Goal: Task Accomplishment & Management: Manage account settings

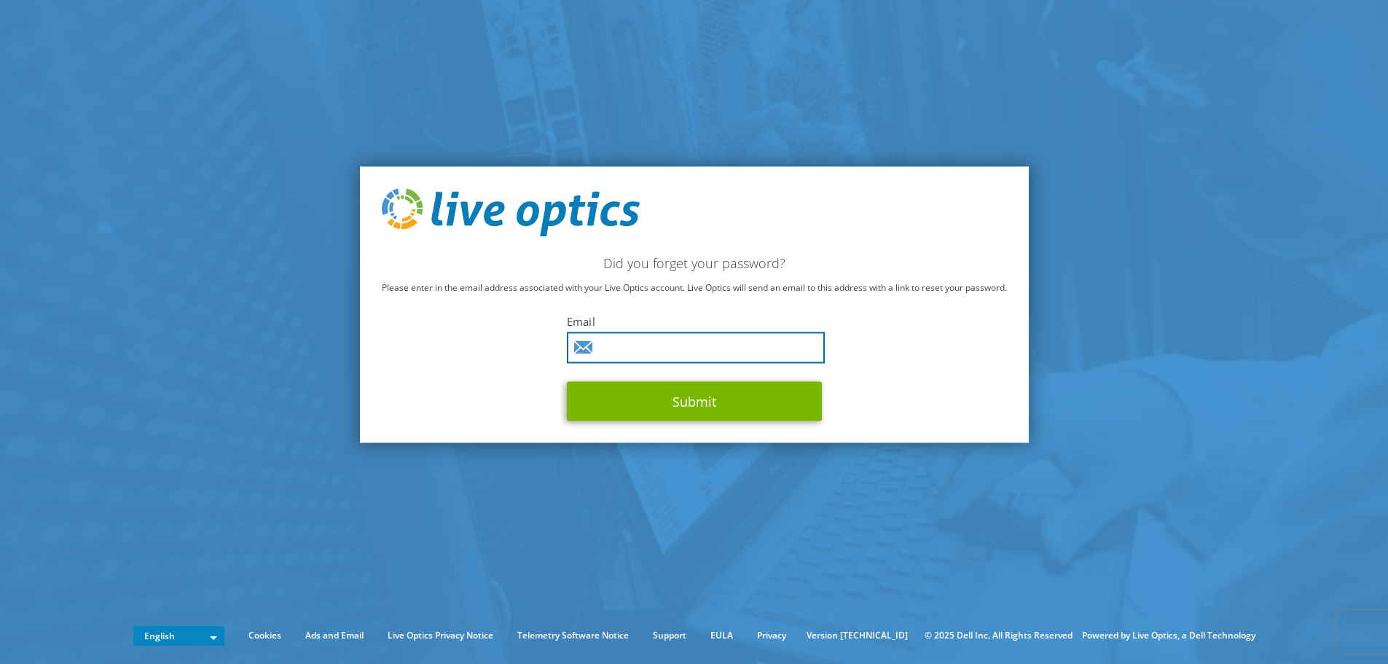
click at [675, 346] on input "text" at bounding box center [696, 347] width 258 height 31
type input "radu.cornila@lasting.ro"
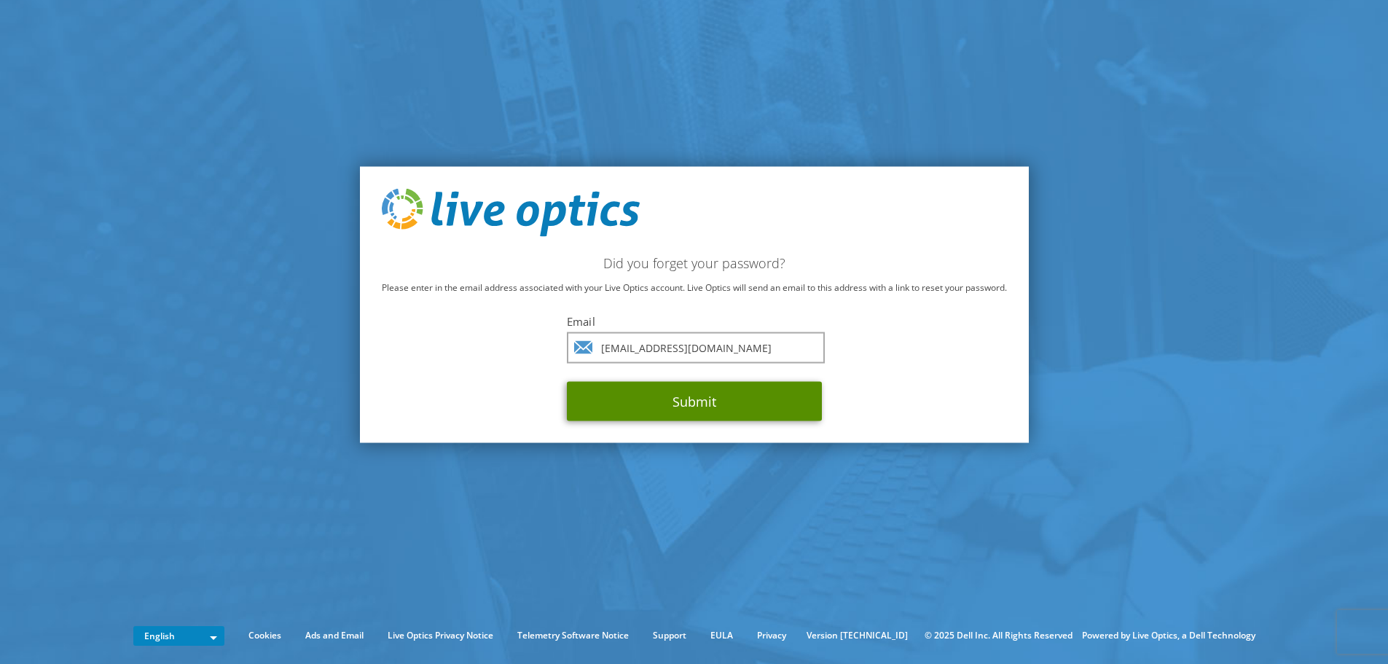
click at [695, 404] on button "Submit" at bounding box center [694, 400] width 255 height 39
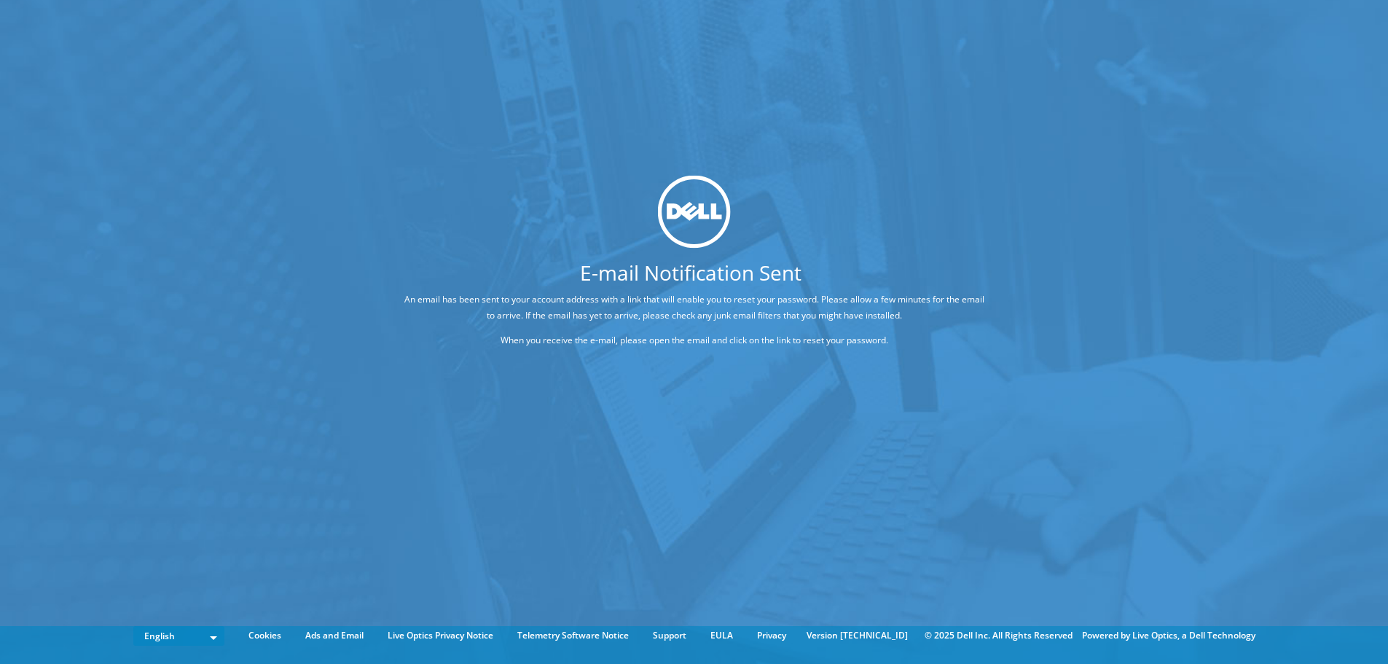
click at [525, 472] on div "E-mail Notification Sent An email has been sent to your account address with a …" at bounding box center [694, 310] width 1388 height 620
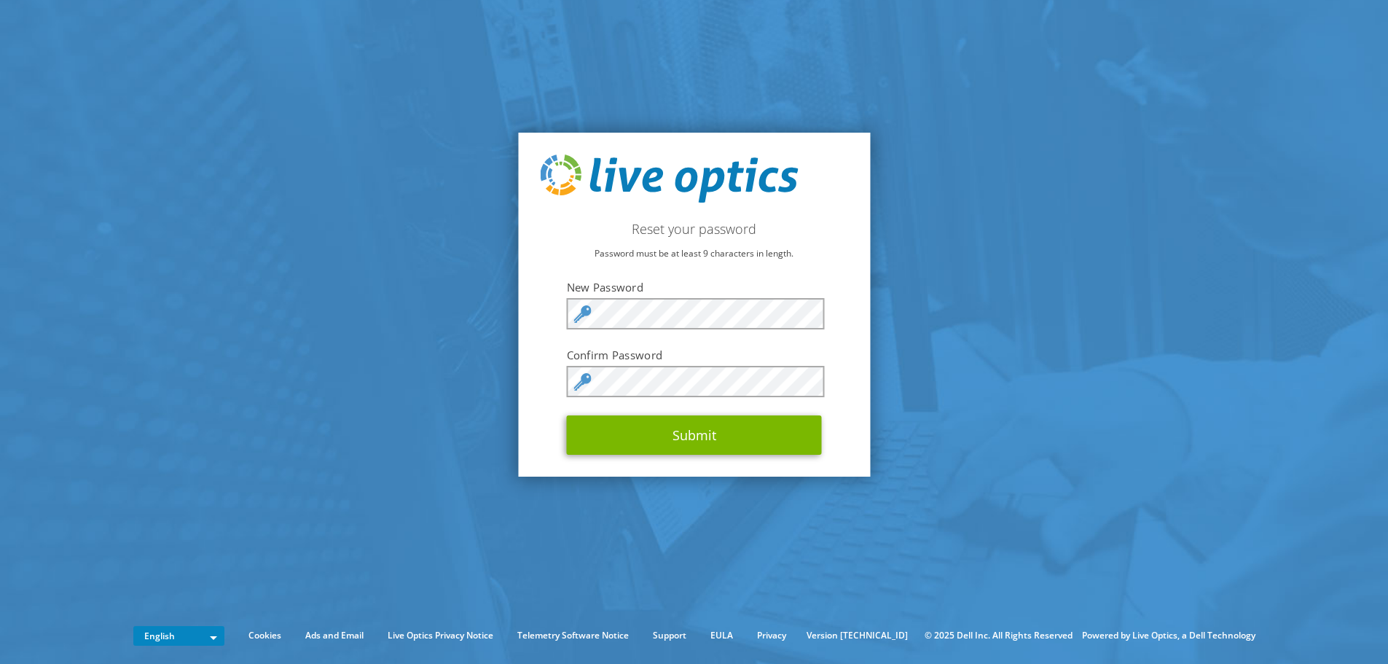
click at [585, 314] on icon at bounding box center [582, 313] width 17 height 17
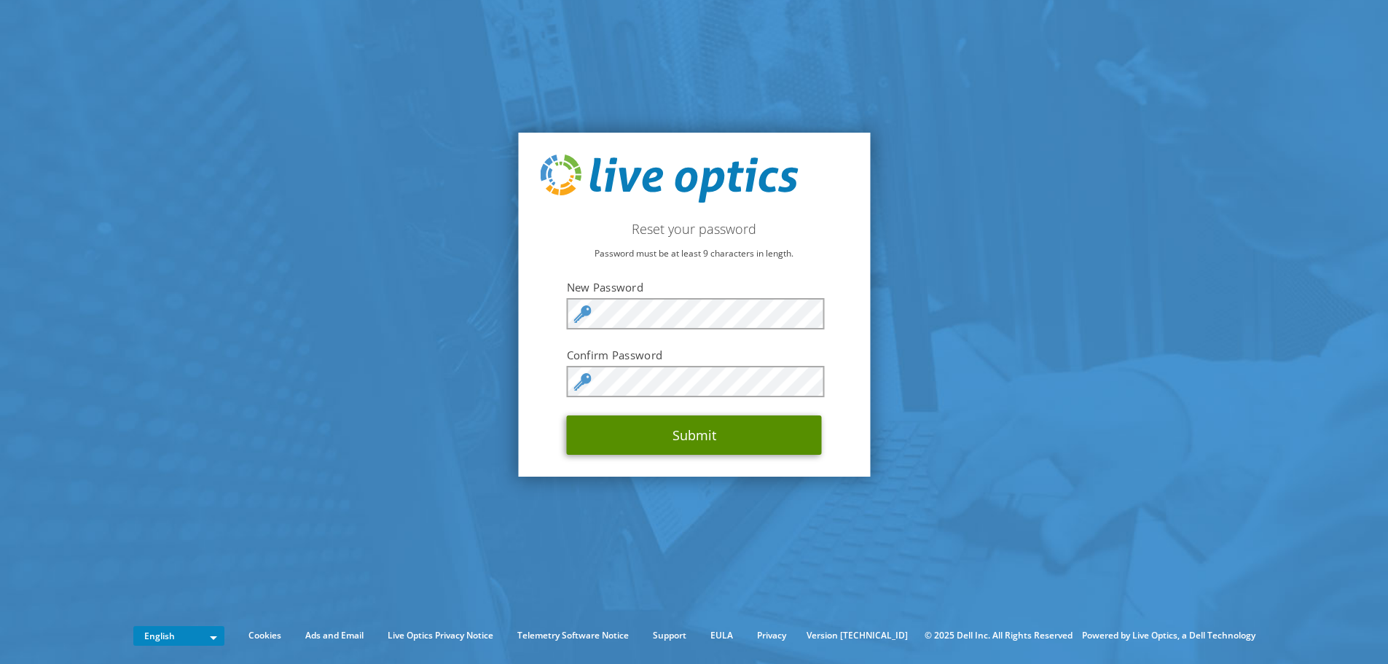
click at [614, 428] on button "Submit" at bounding box center [694, 434] width 255 height 39
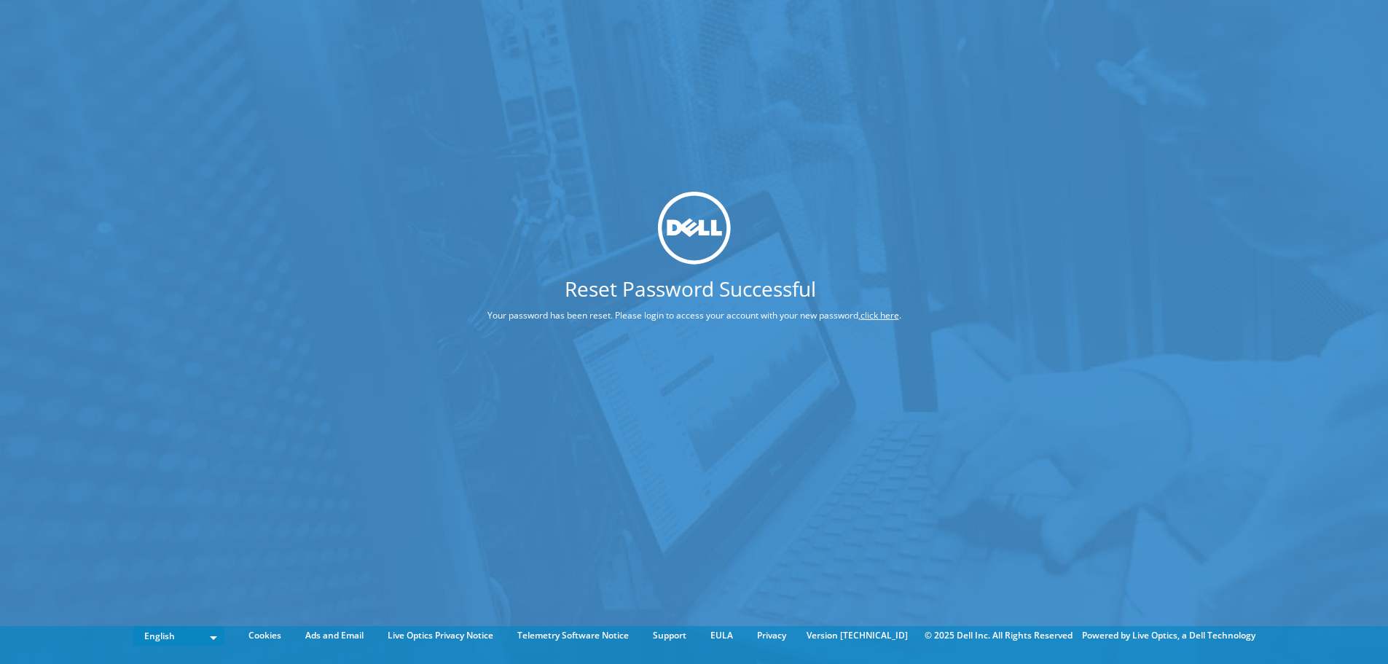
click at [735, 421] on div "Reset Password Successful Your password has been reset. Please login to access …" at bounding box center [694, 310] width 1388 height 620
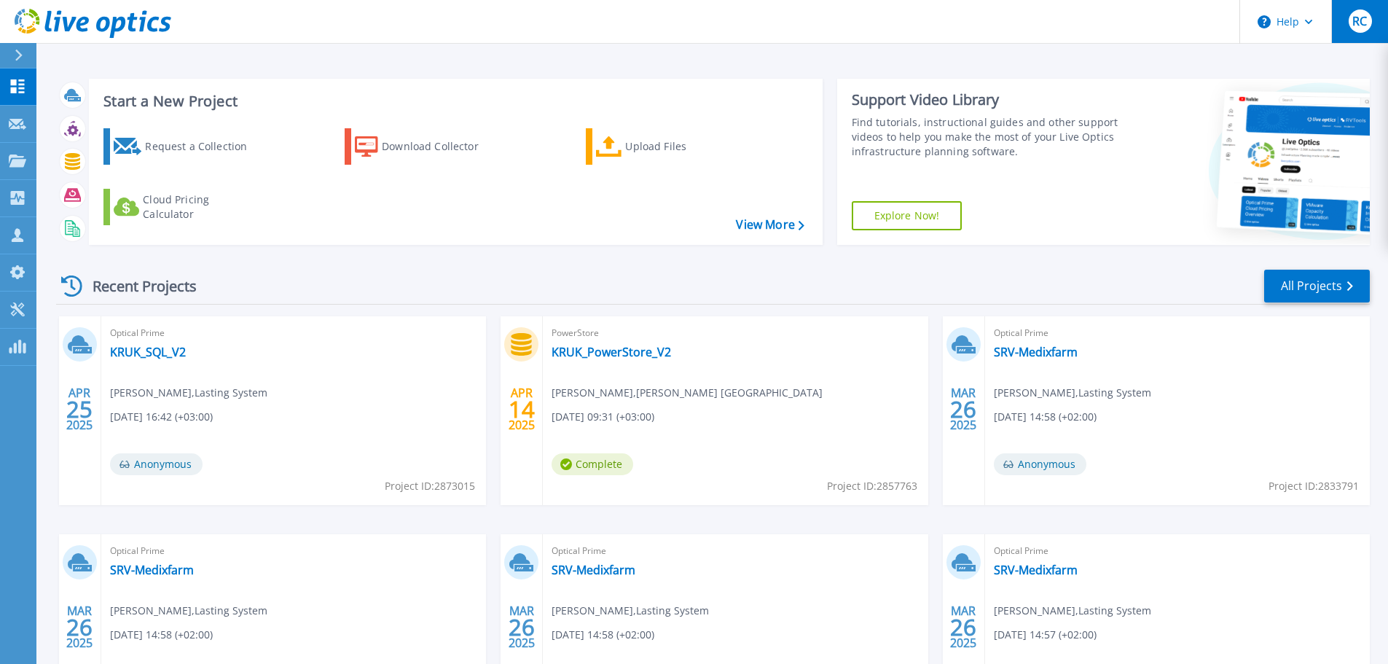
click at [1366, 27] on span "RC" at bounding box center [1359, 21] width 15 height 12
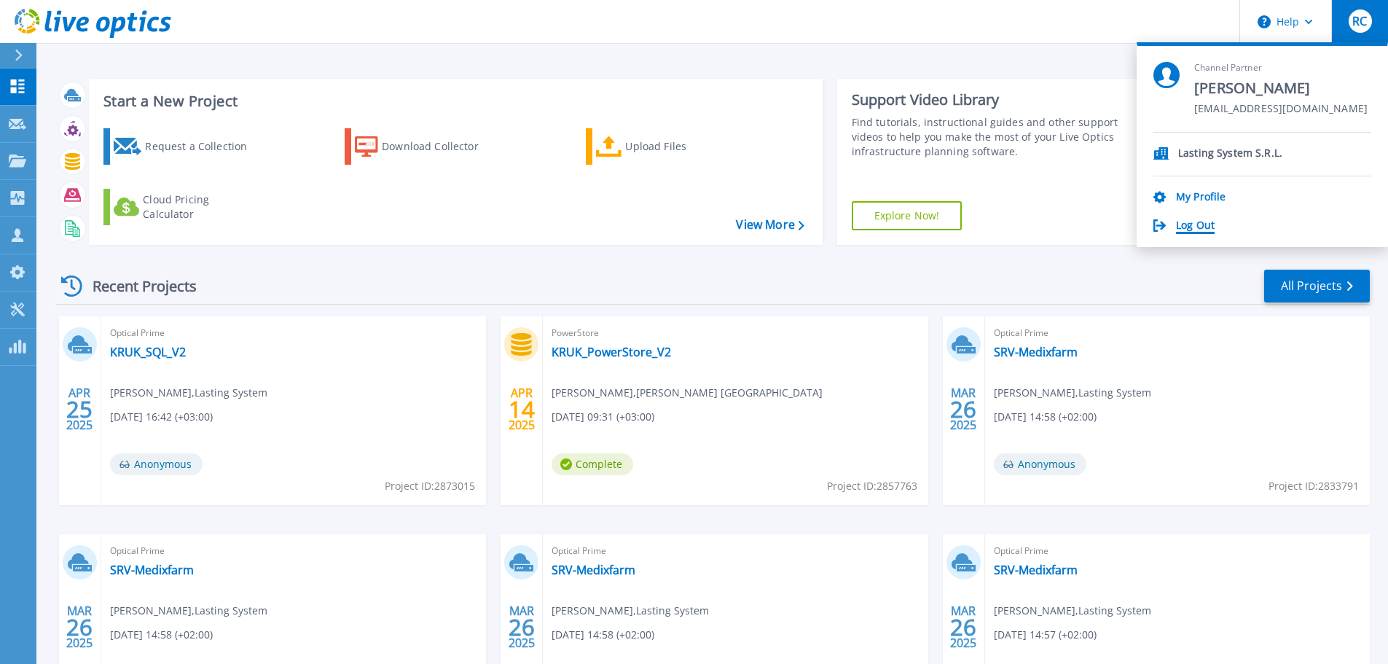
click at [1198, 223] on link "Log Out" at bounding box center [1195, 226] width 39 height 14
